Goal: Task Accomplishment & Management: Use online tool/utility

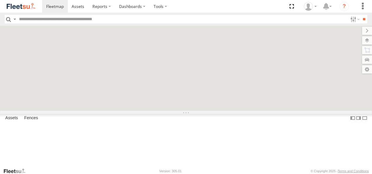
click at [353, 18] on label at bounding box center [354, 19] width 13 height 8
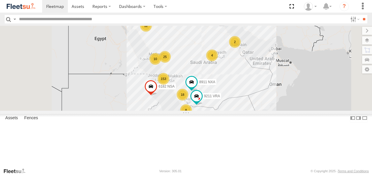
click at [353, 18] on label at bounding box center [354, 19] width 13 height 8
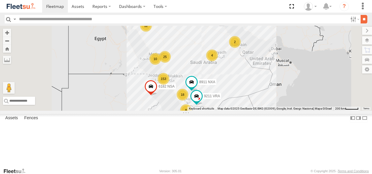
click at [361, 16] on input "**" at bounding box center [364, 19] width 7 height 8
click at [351, 18] on label at bounding box center [354, 19] width 13 height 8
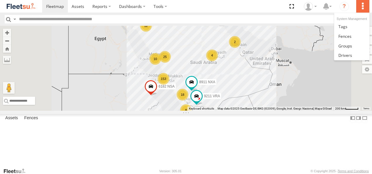
click at [360, 5] on label at bounding box center [362, 6] width 13 height 13
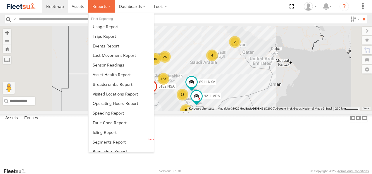
click at [99, 5] on span at bounding box center [99, 7] width 15 height 6
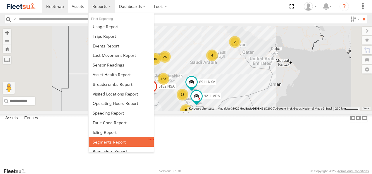
click at [111, 140] on span at bounding box center [109, 142] width 33 height 6
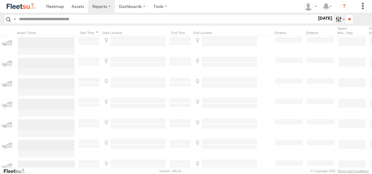
click at [335, 19] on label at bounding box center [340, 19] width 13 height 8
click at [0, 0] on label at bounding box center [0, 0] width 0 height 0
click at [346, 19] on input "**" at bounding box center [349, 19] width 7 height 8
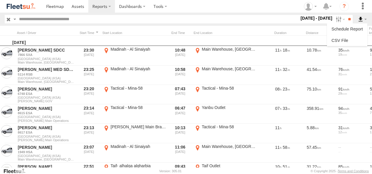
click at [361, 18] on label at bounding box center [363, 19] width 10 height 8
click at [349, 39] on link at bounding box center [347, 40] width 36 height 9
